Goal: Complete application form

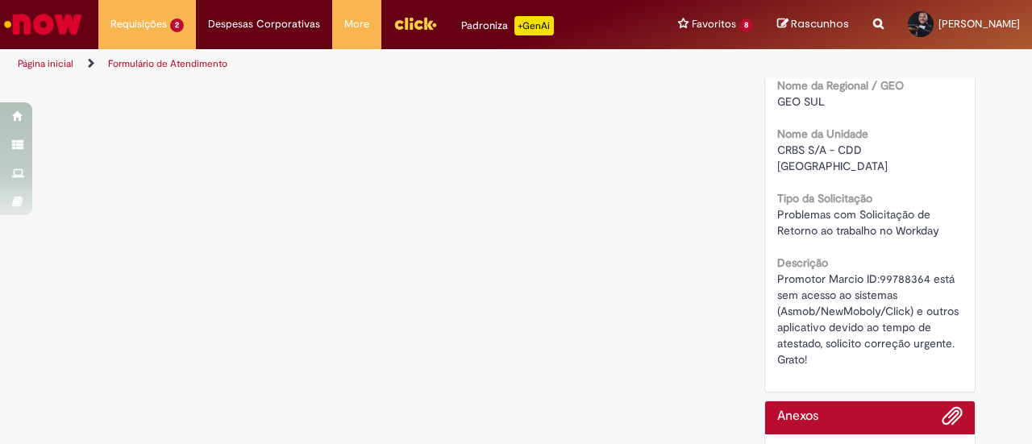
scroll to position [397, 0]
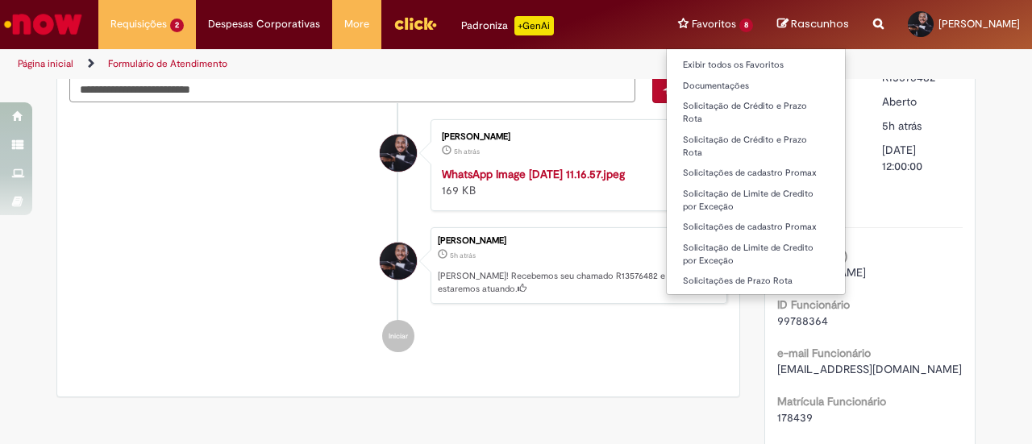
scroll to position [59, 0]
